Goal: Book appointment/travel/reservation

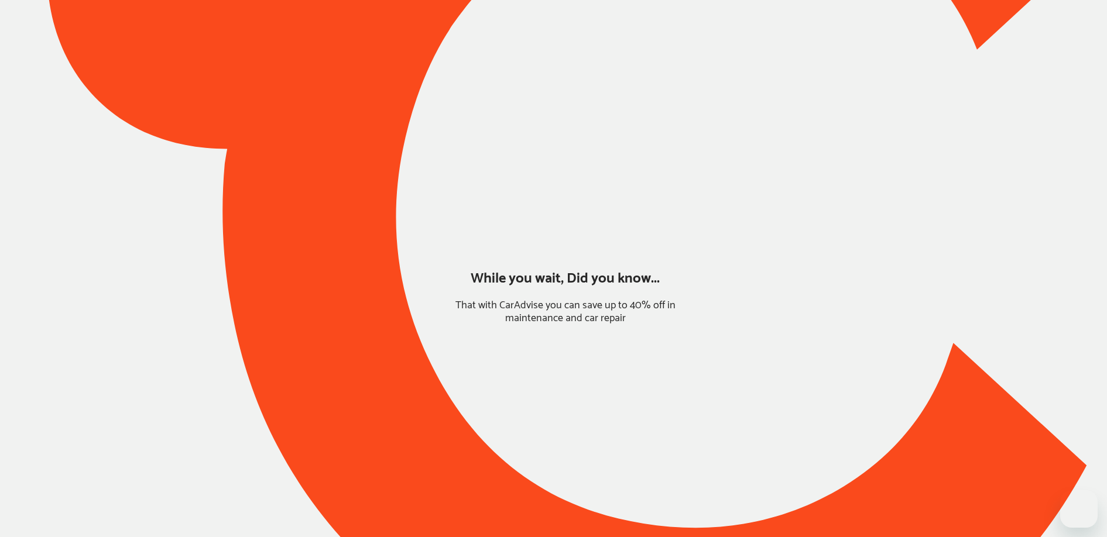
type input "*******"
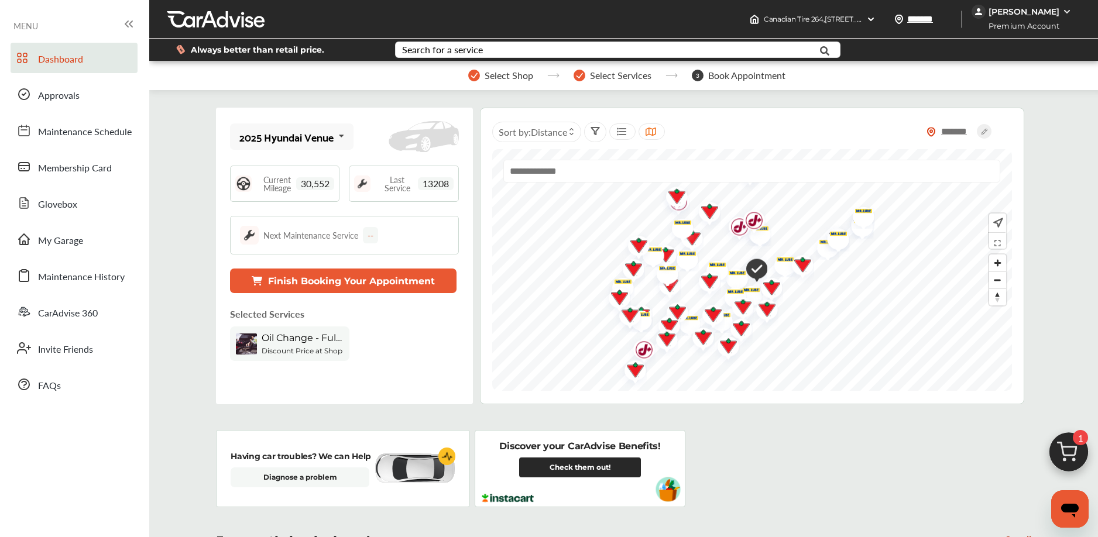
click at [1062, 457] on img at bounding box center [1069, 455] width 56 height 56
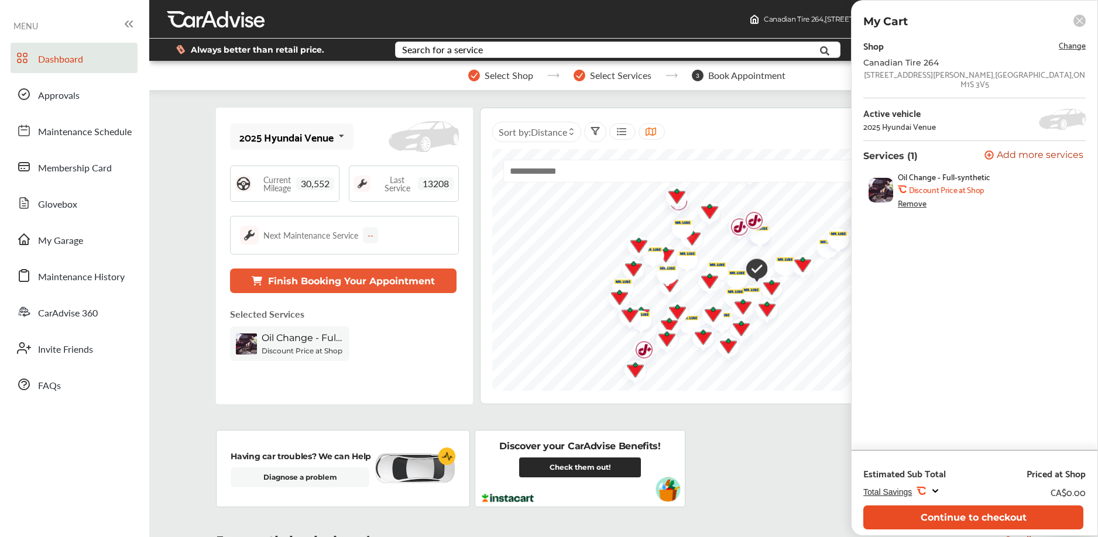
click at [914, 521] on button "Continue to checkout" at bounding box center [973, 518] width 220 height 24
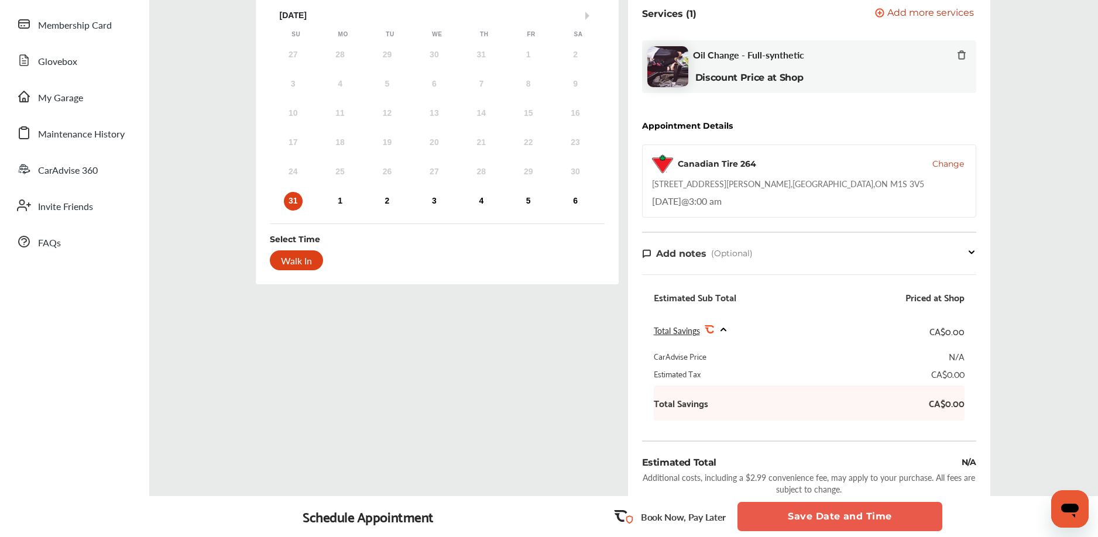
scroll to position [275, 0]
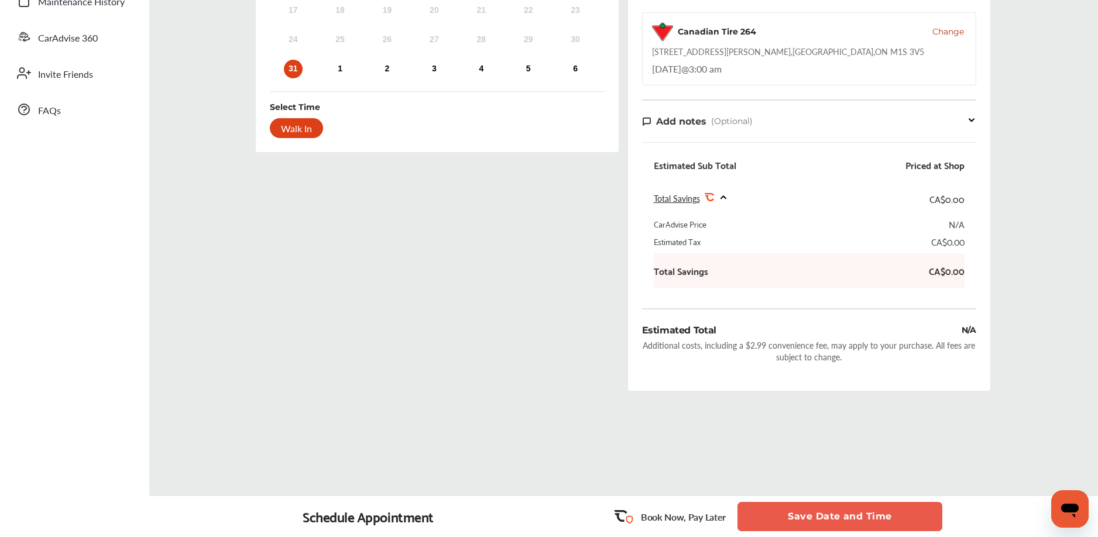
click at [818, 520] on button "Save Date and Time" at bounding box center [840, 516] width 205 height 29
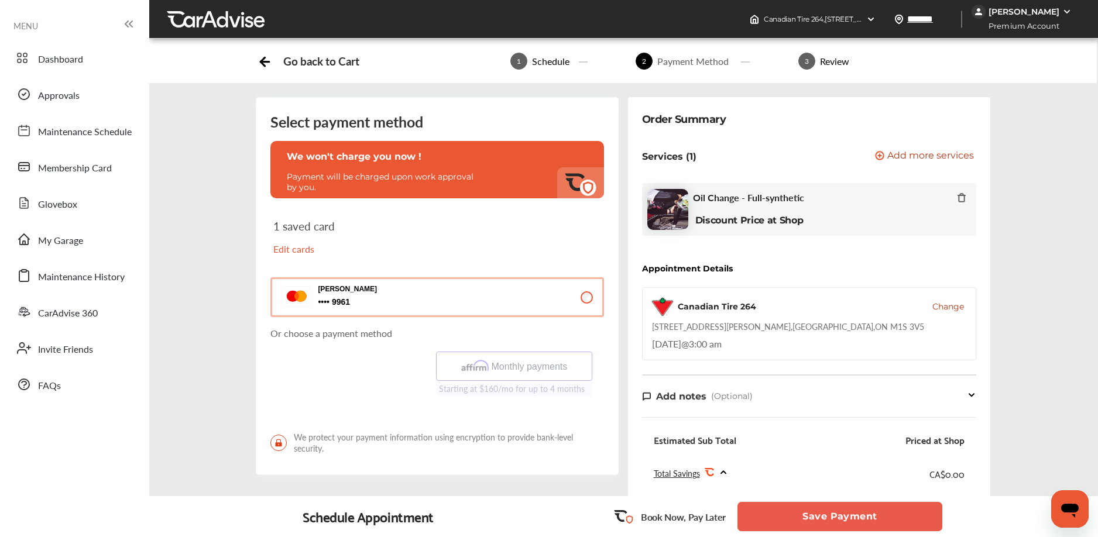
click at [623, 296] on div "Order Summary Services (1) Add a service Add more services Oil Change - Full-sy…" at bounding box center [809, 405] width 372 height 616
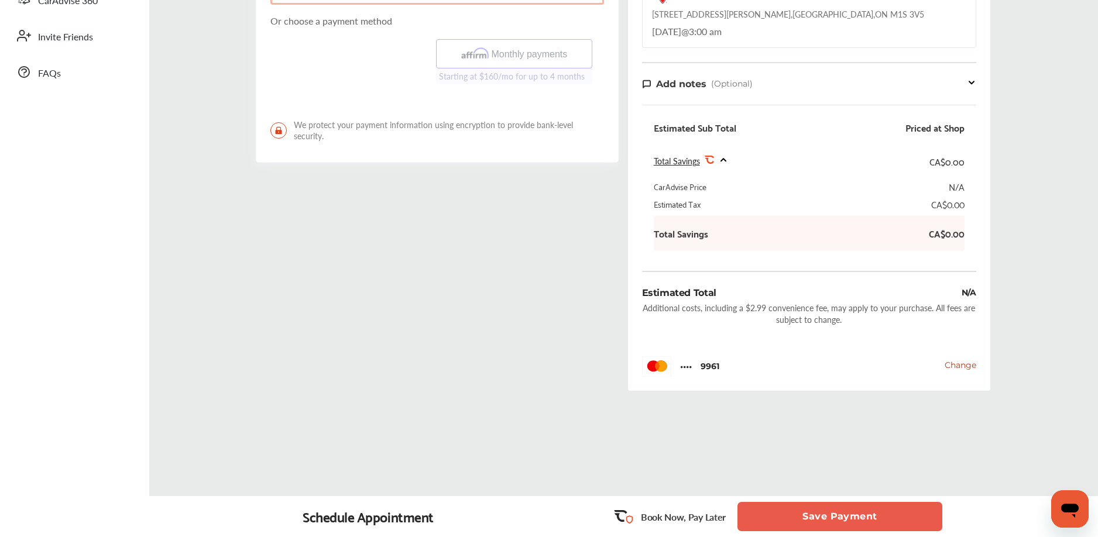
click at [810, 514] on button "Save Payment" at bounding box center [840, 516] width 205 height 29
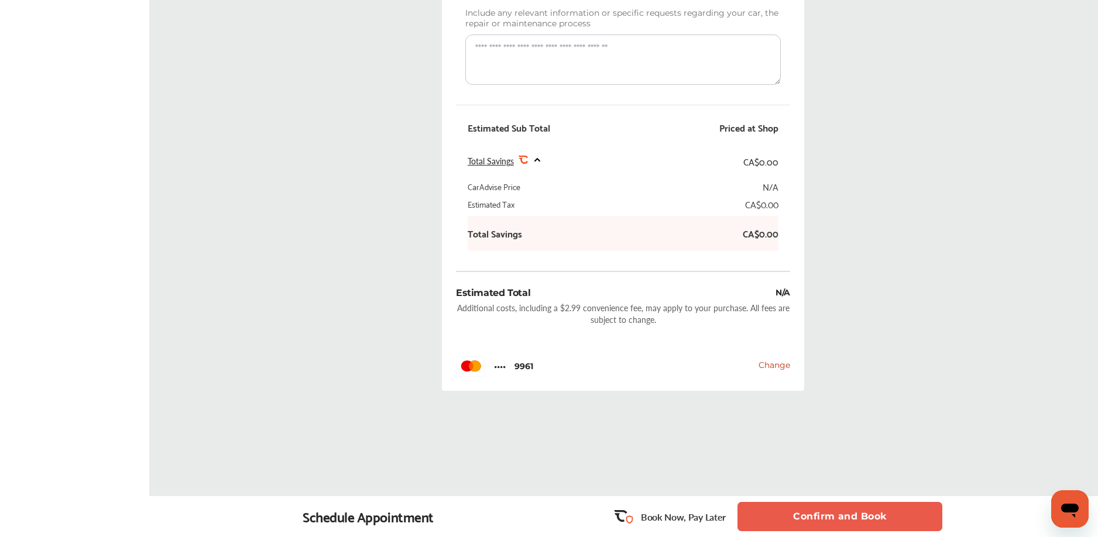
scroll to position [406, 0]
click at [825, 528] on button "Confirm and Book" at bounding box center [840, 516] width 205 height 29
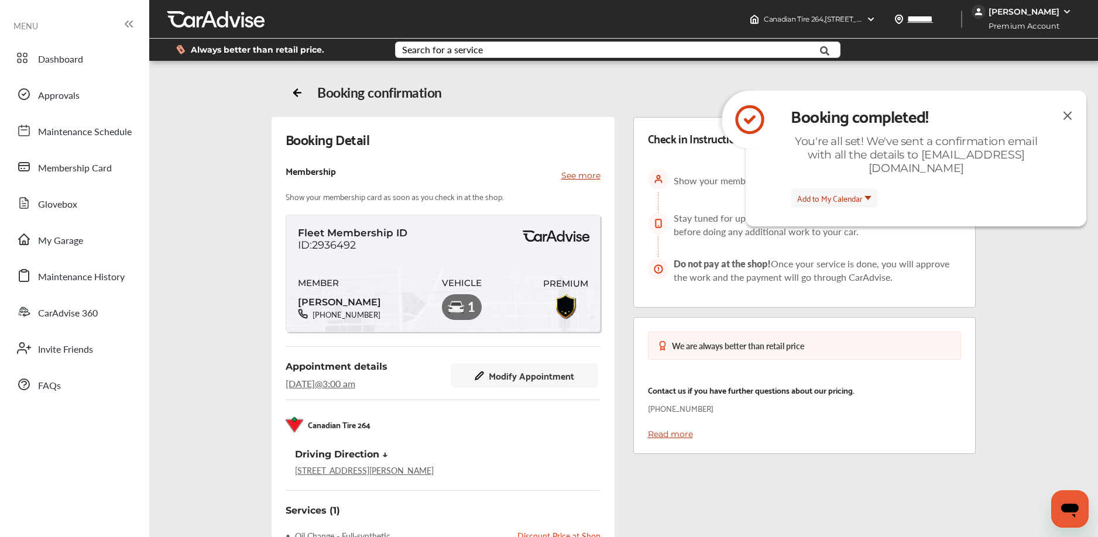
click at [1064, 115] on img at bounding box center [1068, 115] width 14 height 15
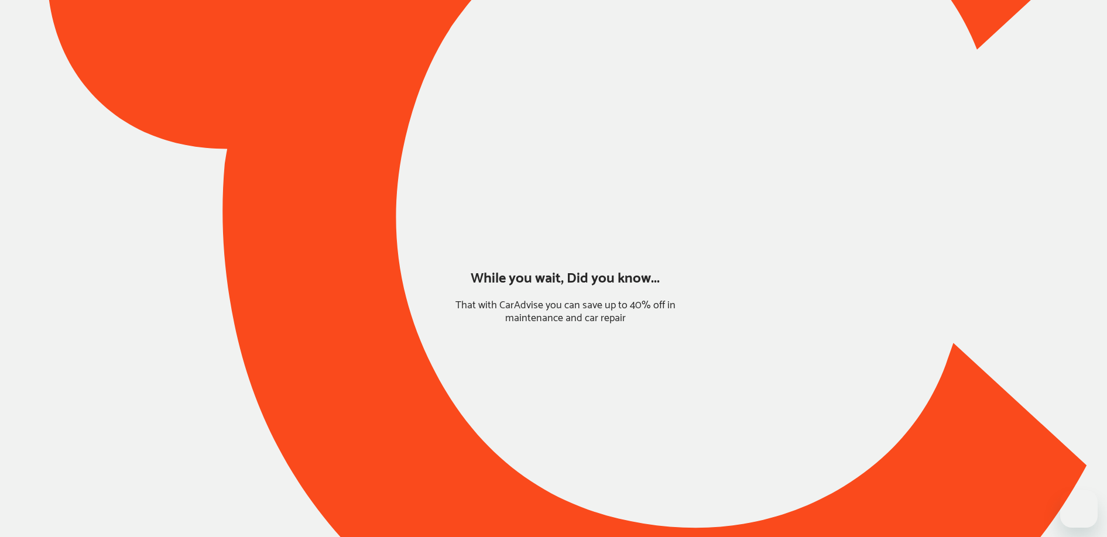
type input "*****"
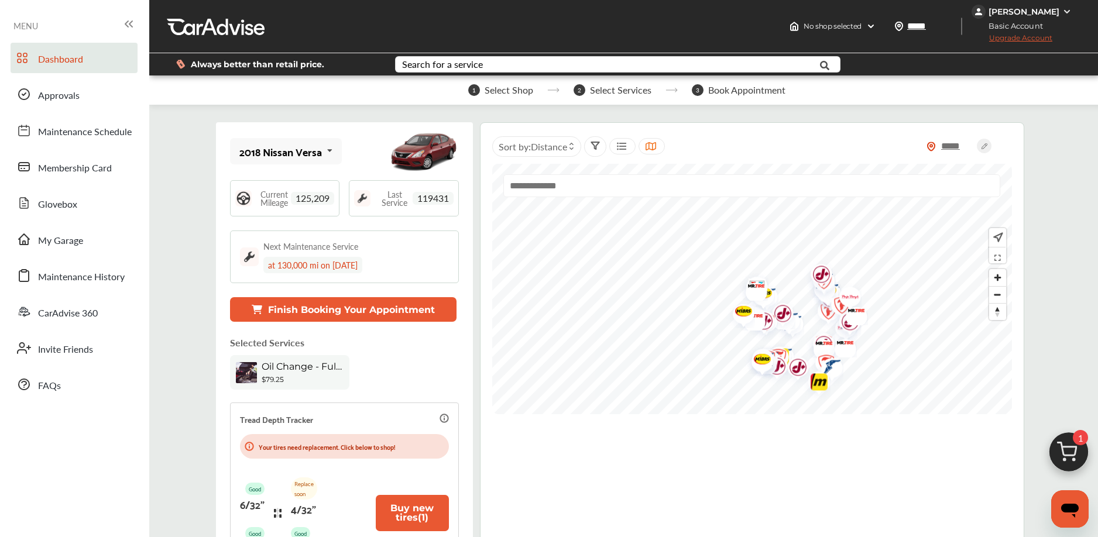
click at [1060, 443] on img at bounding box center [1069, 455] width 56 height 56
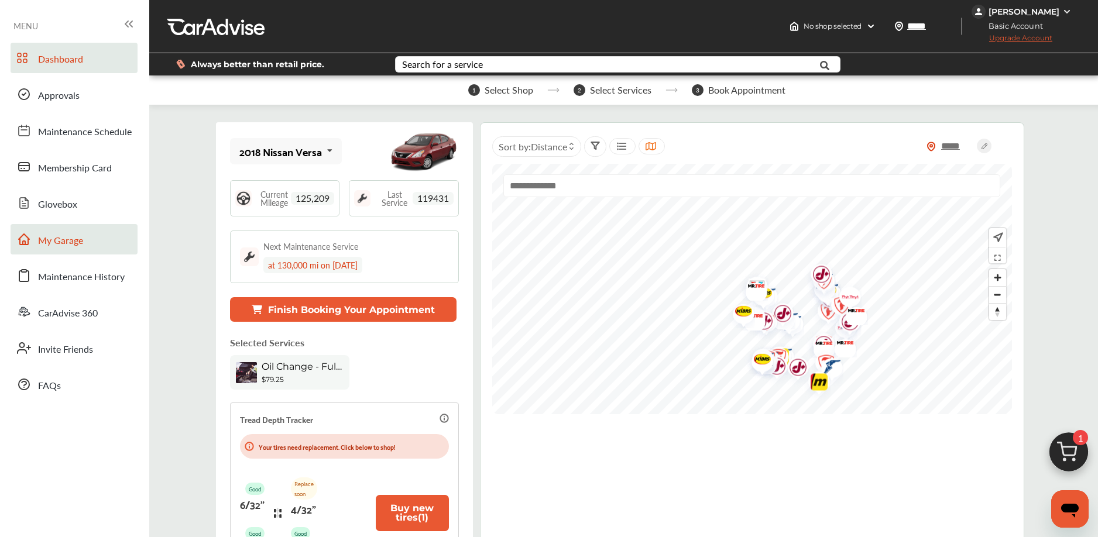
click at [59, 234] on span "My Garage" at bounding box center [60, 241] width 45 height 15
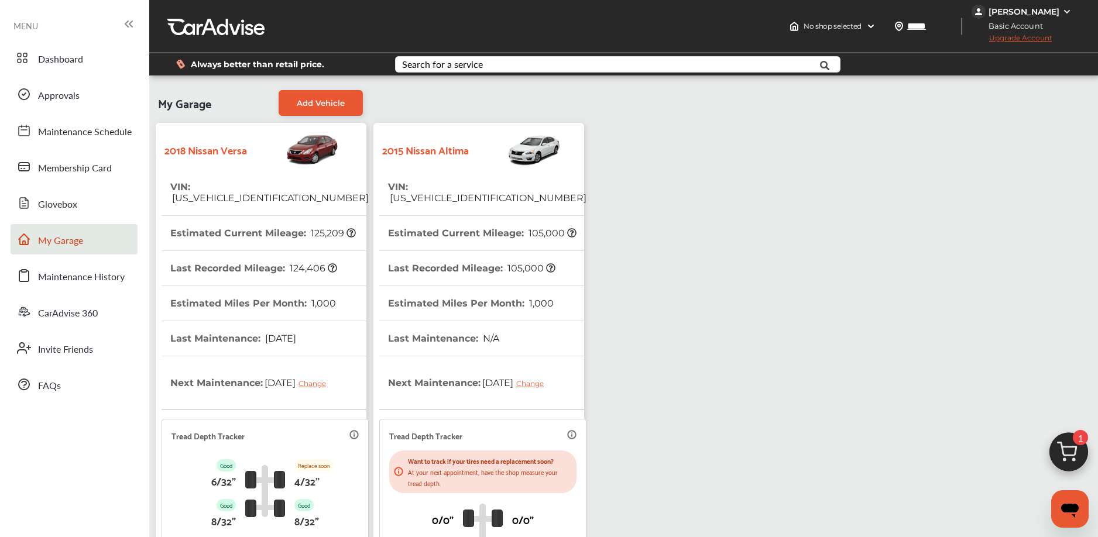
click at [446, 171] on th "VIN : 1N4AL3AP5FC114498" at bounding box center [487, 193] width 198 height 46
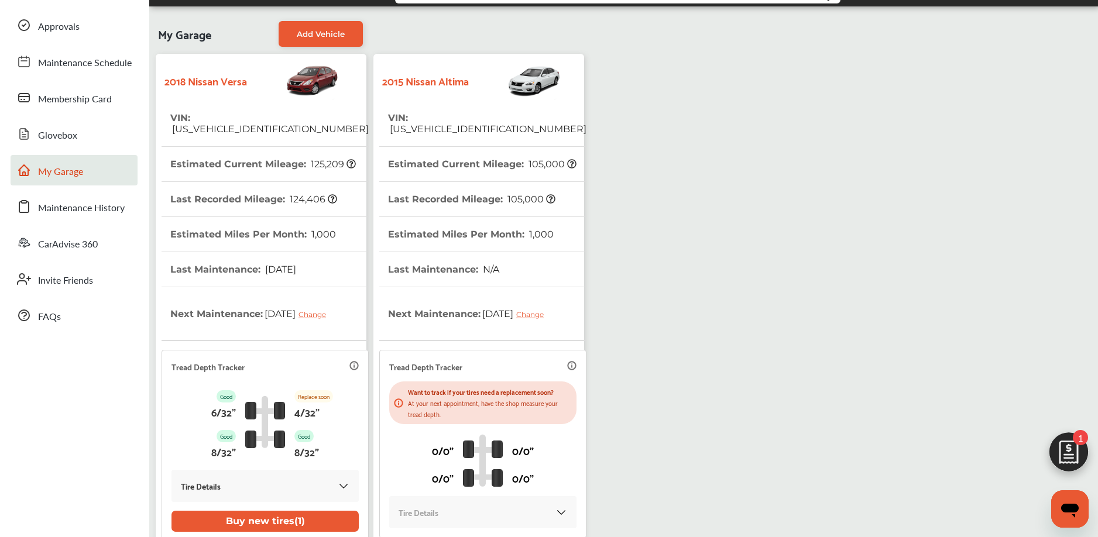
scroll to position [78, 0]
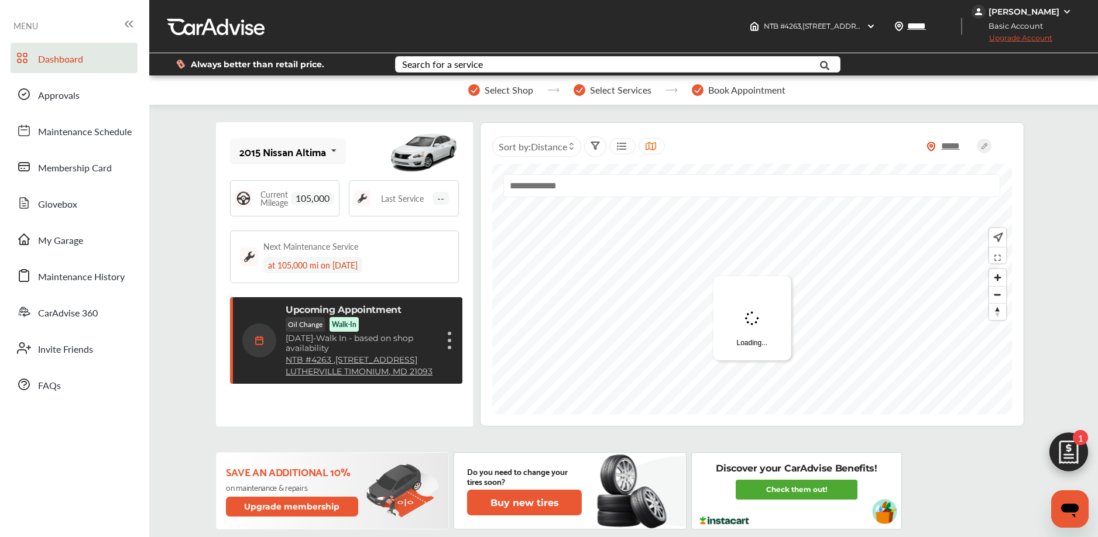
click at [448, 345] on div "Cancel appointment Modify appointment Show details" at bounding box center [449, 340] width 7 height 21
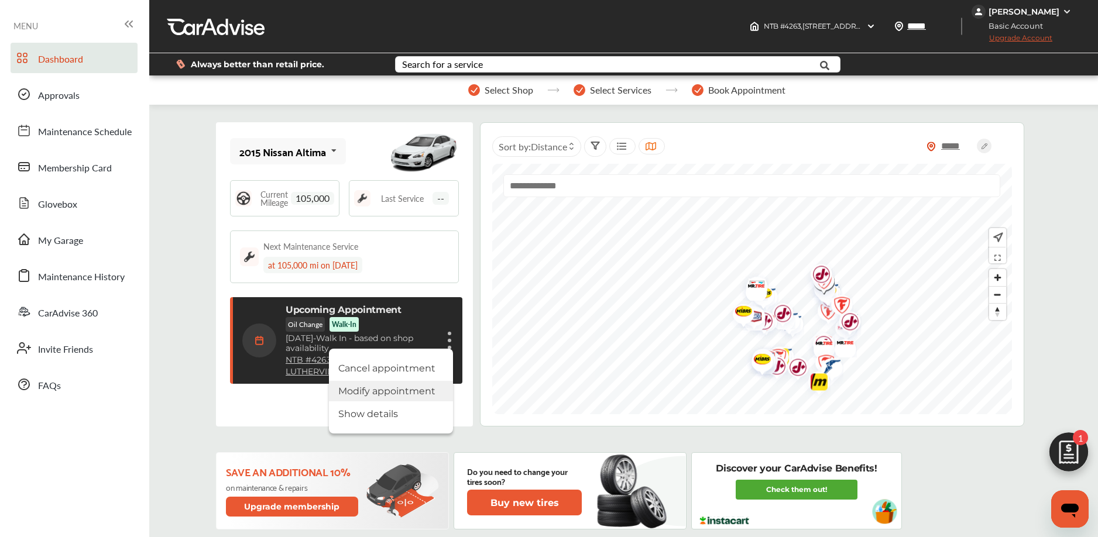
click at [380, 387] on li "Modify appointment" at bounding box center [391, 391] width 124 height 20
